Goal: Information Seeking & Learning: Learn about a topic

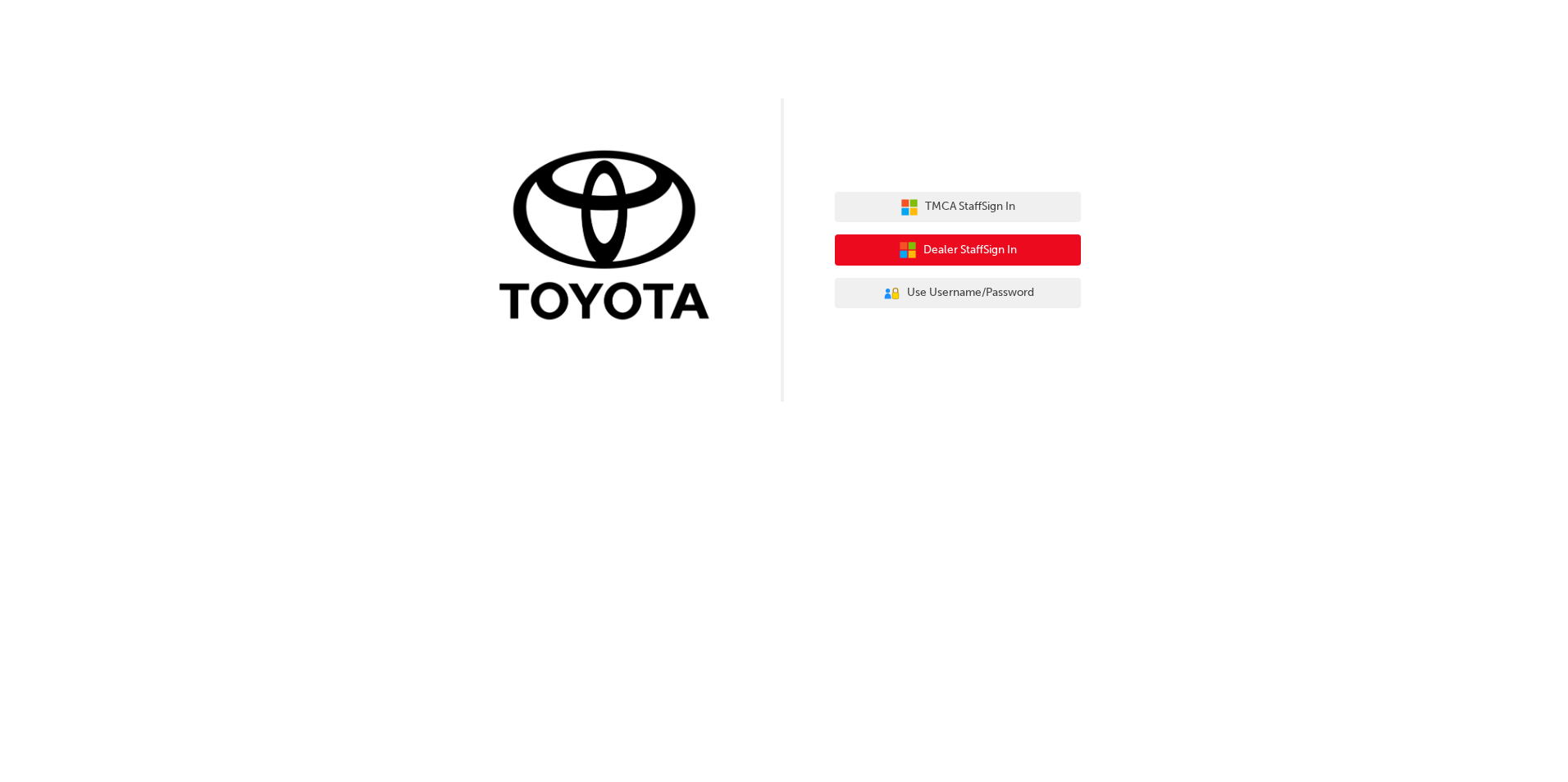
click at [1020, 243] on button "Dealer Staff Sign In" at bounding box center [958, 249] width 246 height 31
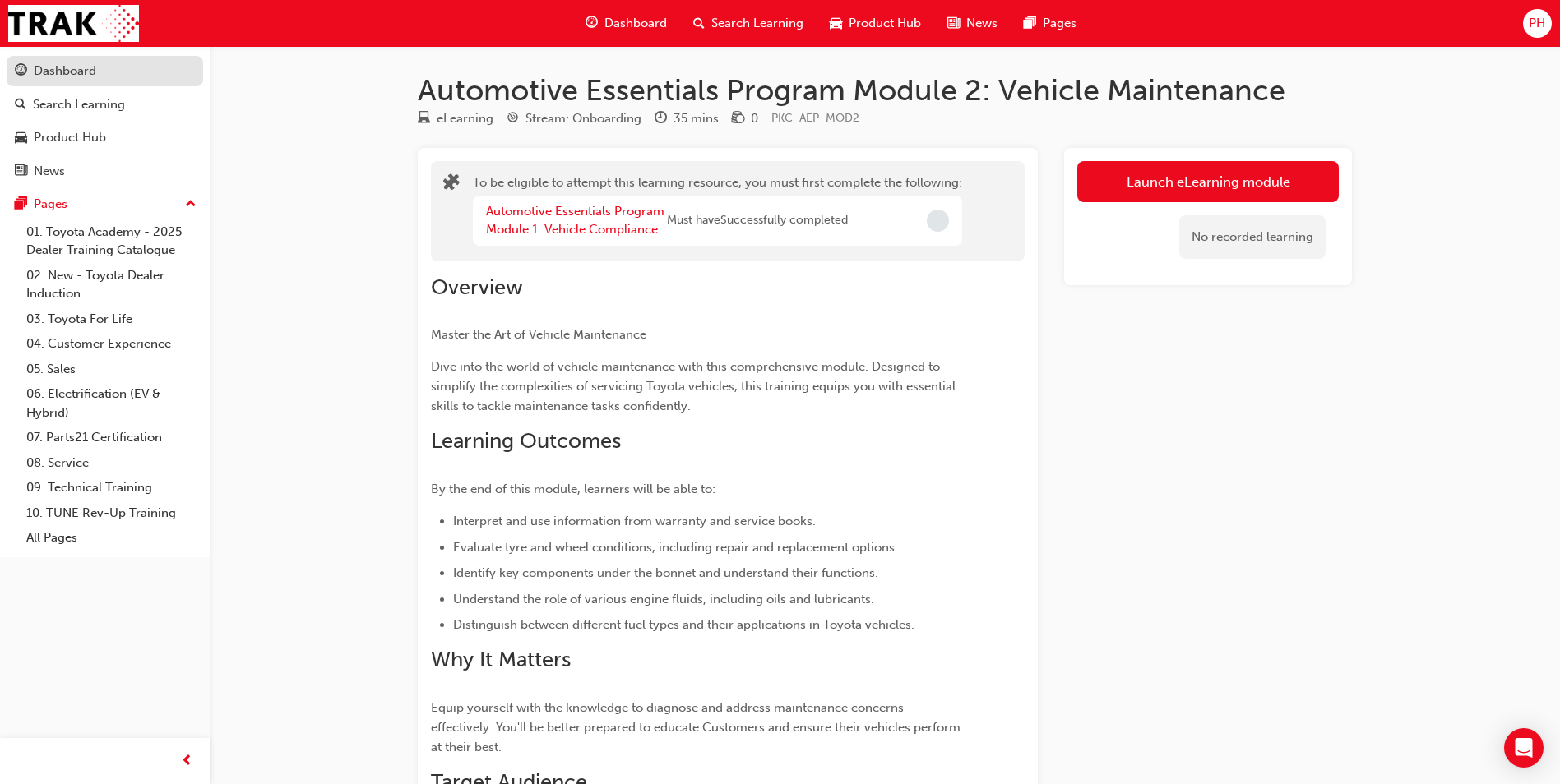
click at [121, 73] on div "Dashboard" at bounding box center [105, 71] width 180 height 21
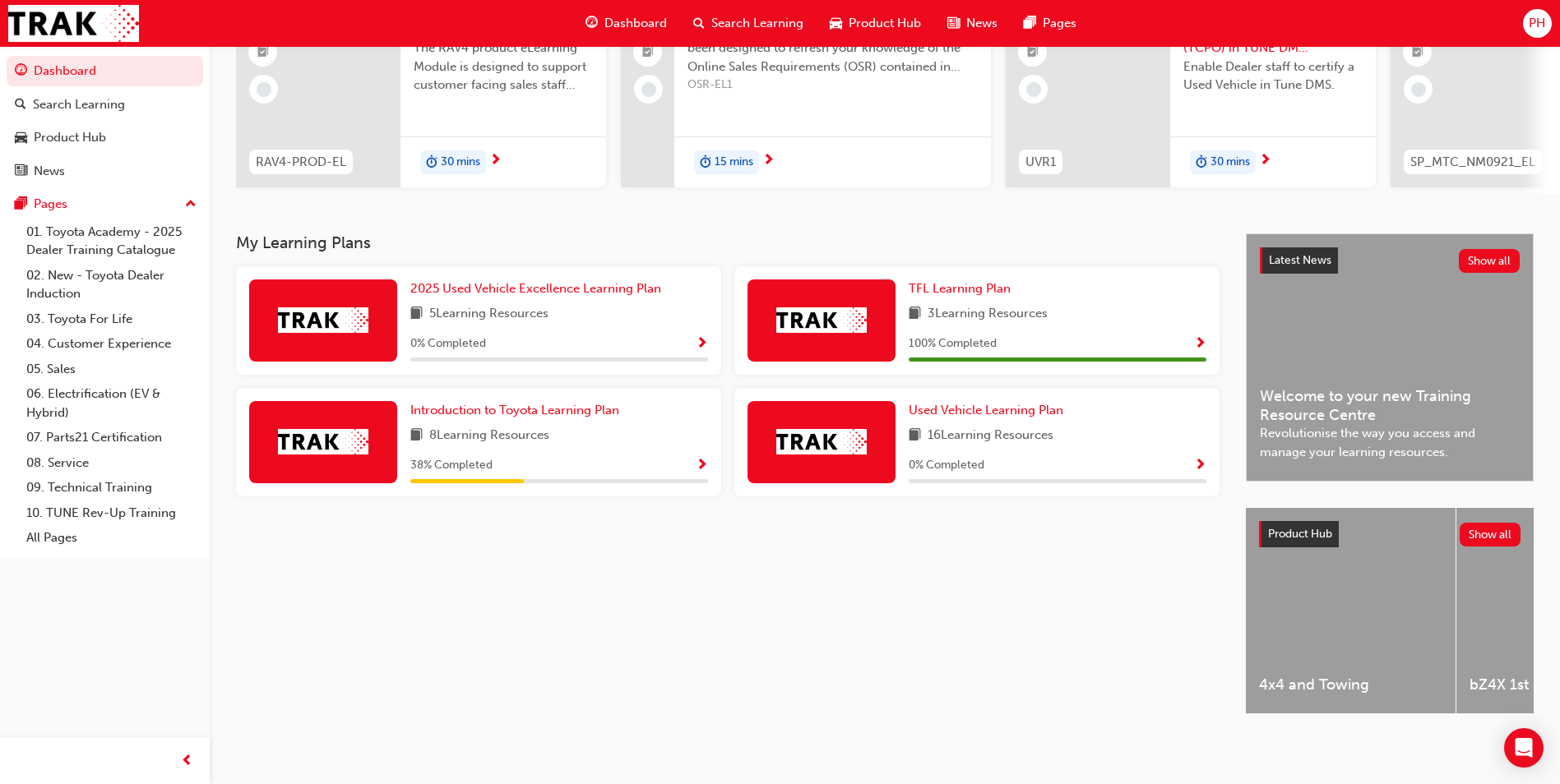
scroll to position [198, 0]
click at [22, 659] on div "Dashboard Search Learning Product Hub News Pages Pages 01. Toyota Academy - 202…" at bounding box center [105, 371] width 210 height 743
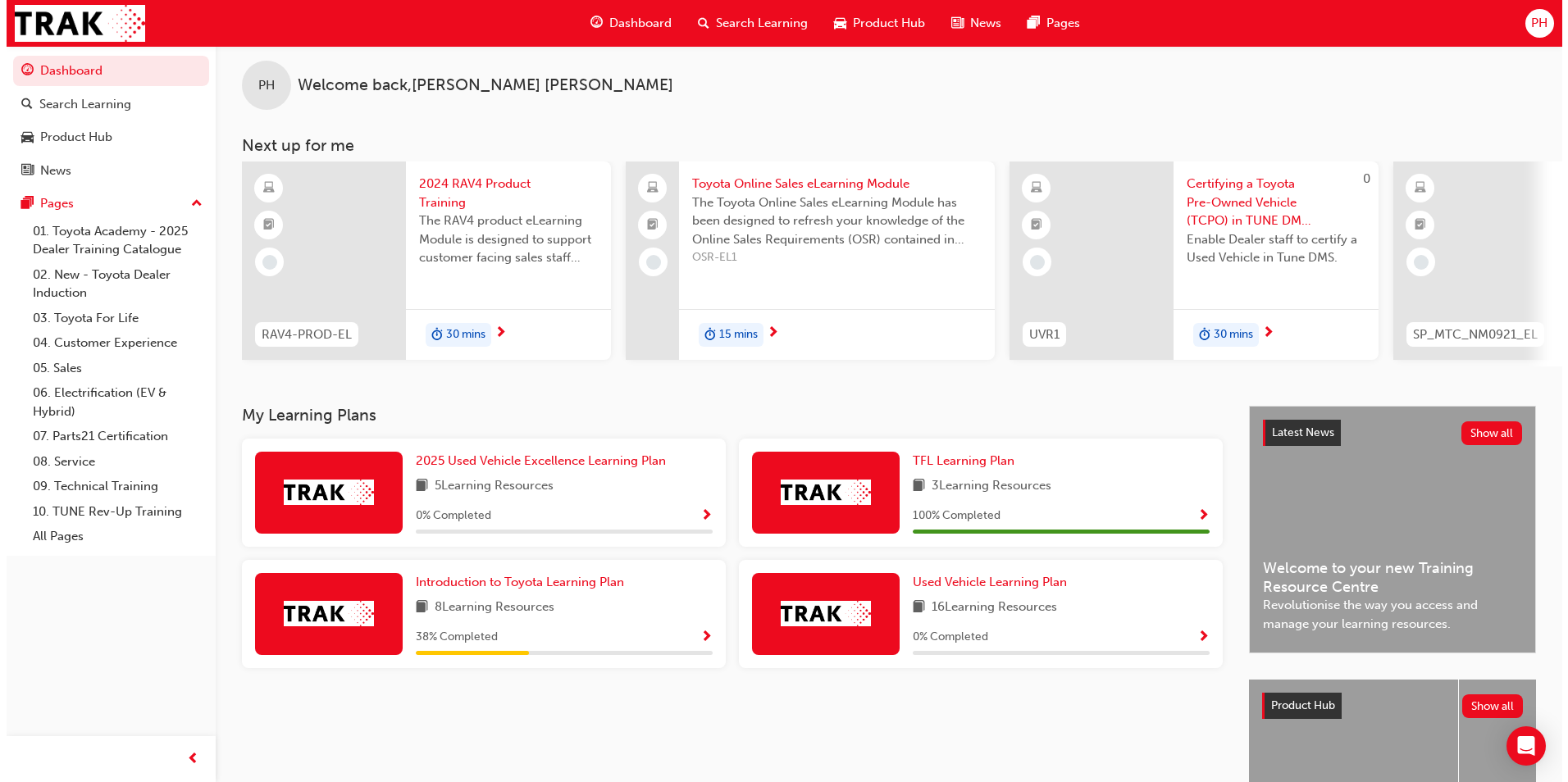
scroll to position [0, 0]
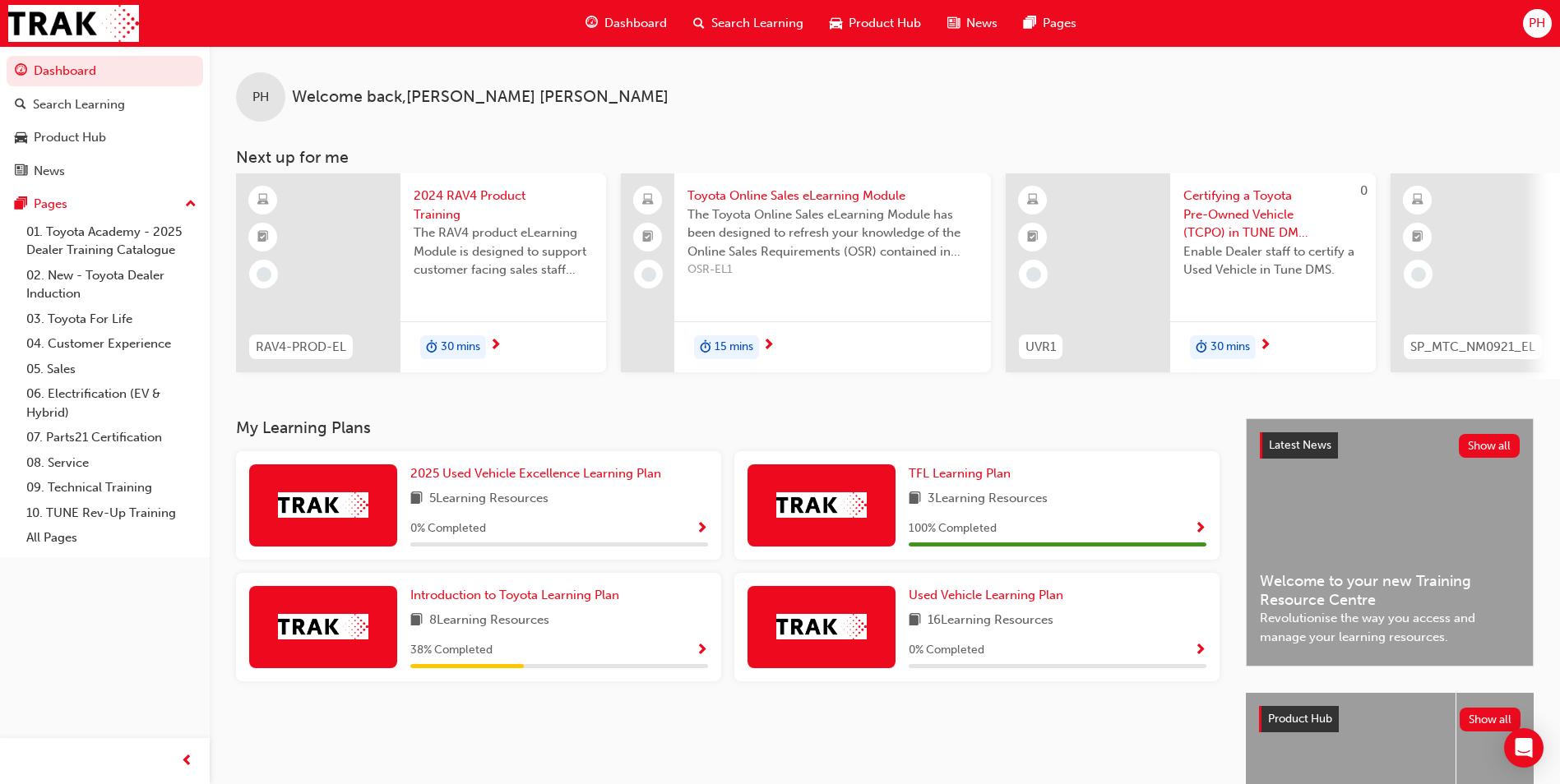
click at [743, 27] on span "Search Learning" at bounding box center [757, 23] width 92 height 19
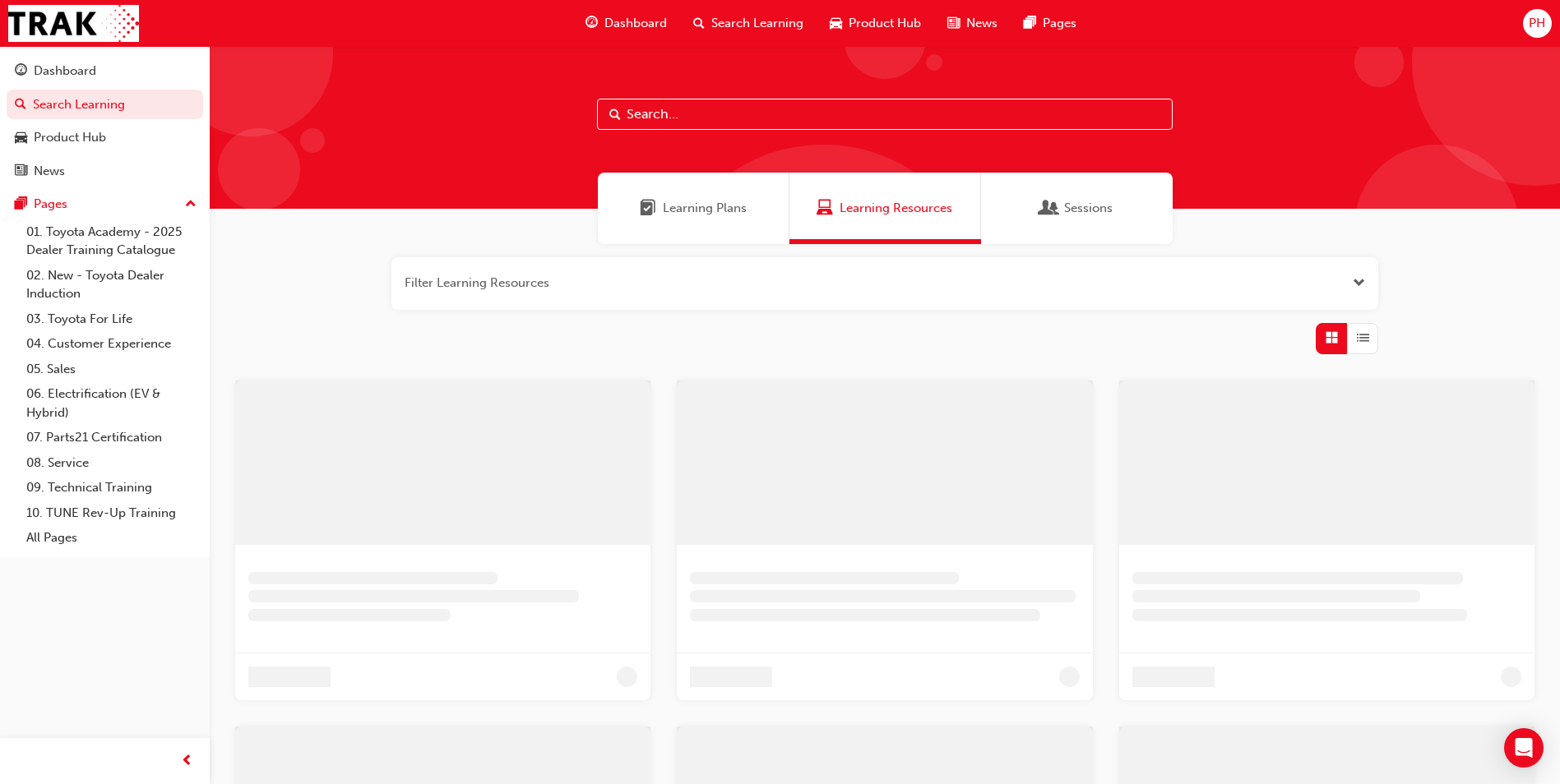
click at [720, 123] on input "text" at bounding box center [885, 114] width 576 height 31
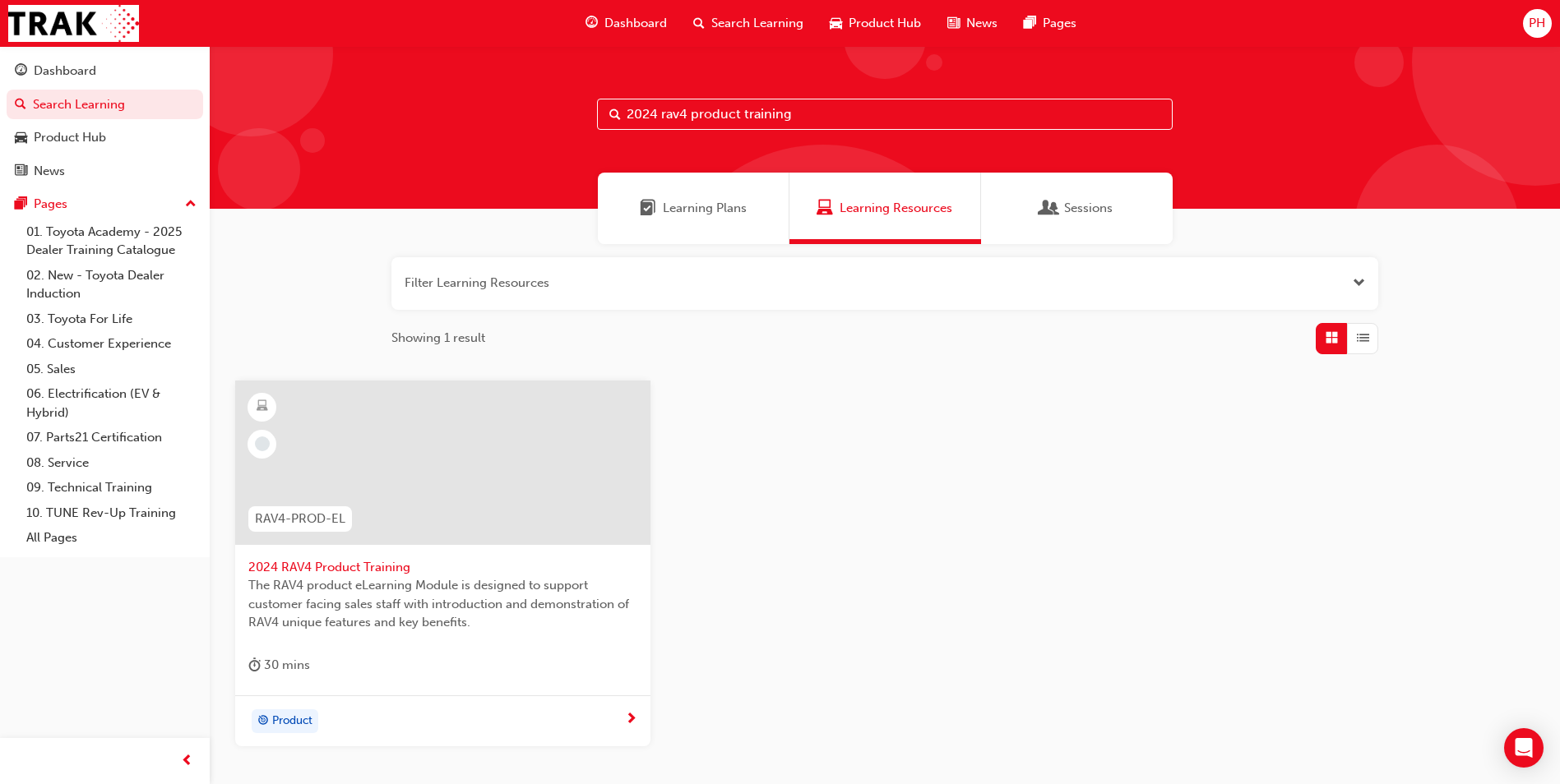
type input "2024 rav4 product training"
click at [364, 574] on span "2024 RAV4 Product Training" at bounding box center [442, 567] width 389 height 19
